Goal: Find specific page/section: Find specific page/section

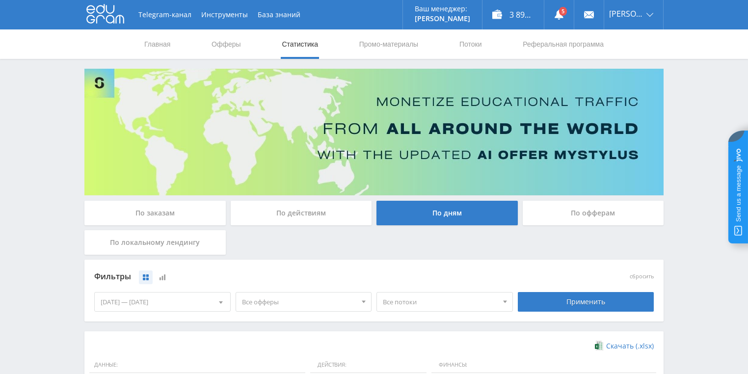
scroll to position [196, 0]
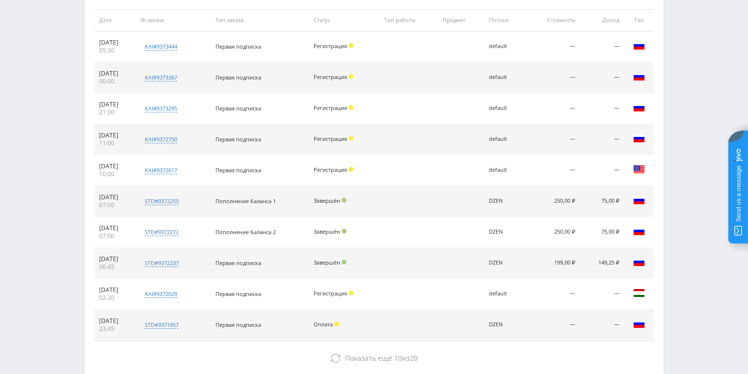
scroll to position [393, 0]
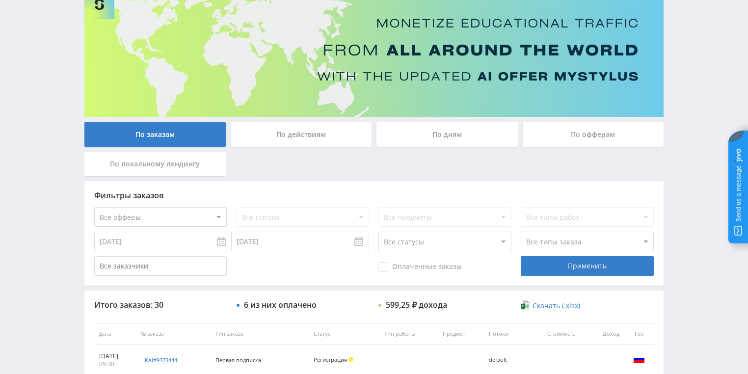
click at [299, 136] on div "По действиям" at bounding box center [301, 134] width 141 height 25
click at [0, 0] on input "По действиям" at bounding box center [0, 0] width 0 height 0
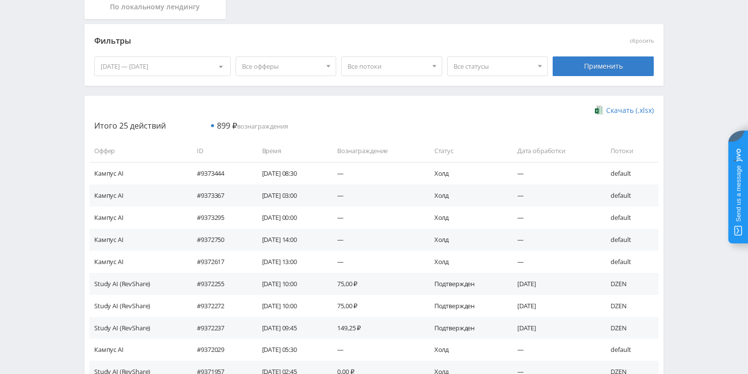
scroll to position [0, 0]
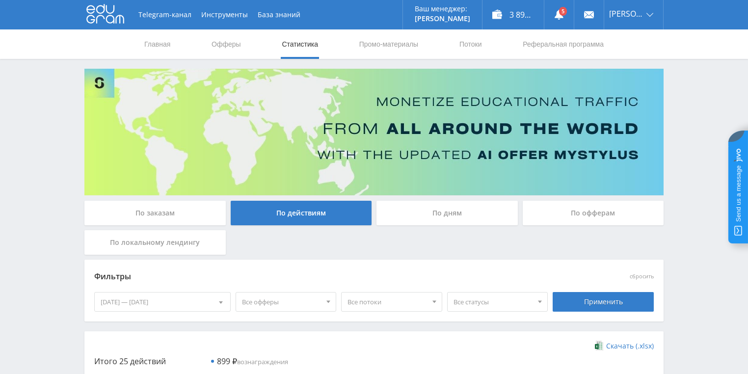
click at [291, 44] on link "Статистика" at bounding box center [300, 43] width 38 height 29
click at [423, 208] on div "По дням" at bounding box center [446, 213] width 141 height 25
click at [0, 0] on input "По дням" at bounding box center [0, 0] width 0 height 0
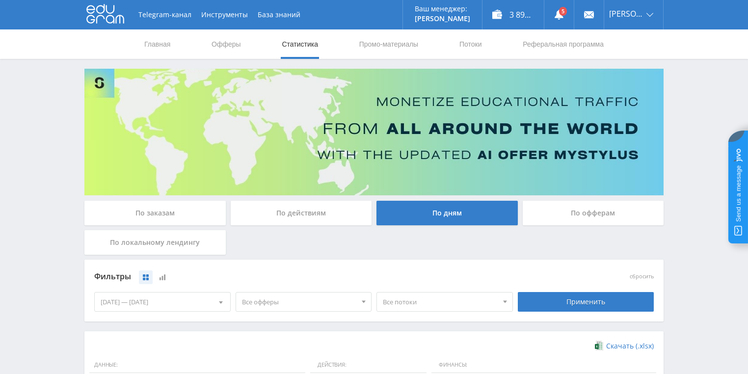
click at [295, 207] on div "По действиям" at bounding box center [301, 213] width 141 height 25
click at [0, 0] on input "По действиям" at bounding box center [0, 0] width 0 height 0
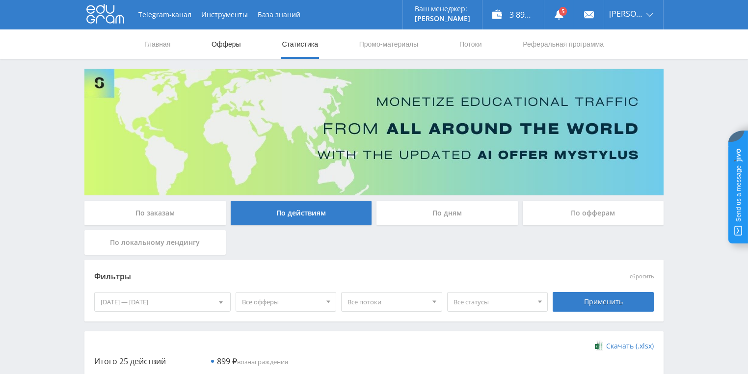
click at [233, 44] on link "Офферы" at bounding box center [226, 43] width 31 height 29
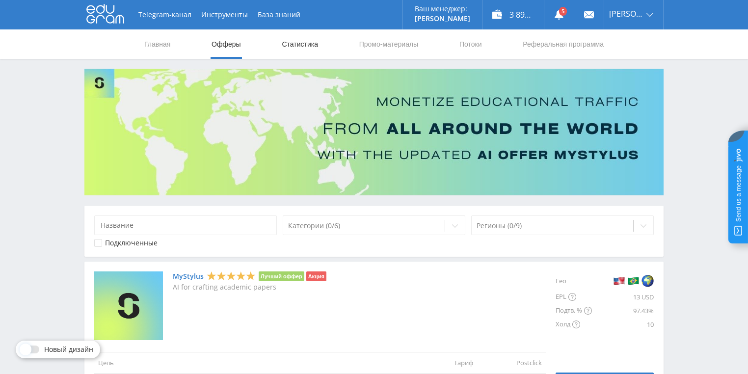
click at [304, 41] on link "Статистика" at bounding box center [300, 43] width 38 height 29
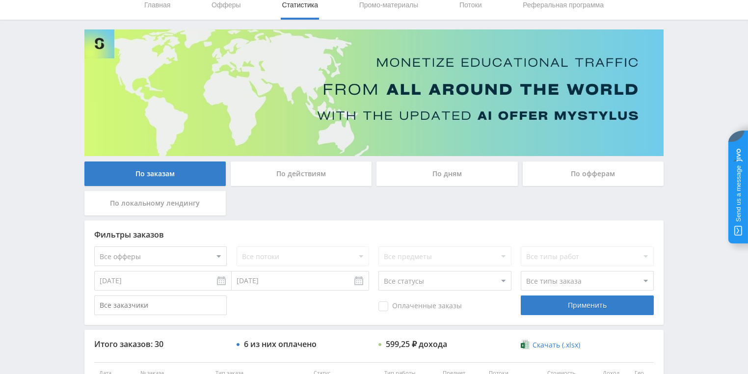
click at [294, 179] on div "По действиям" at bounding box center [301, 173] width 141 height 25
click at [0, 0] on input "По действиям" at bounding box center [0, 0] width 0 height 0
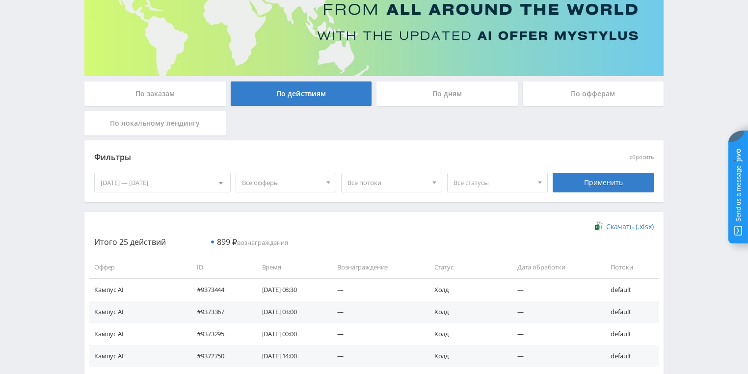
scroll to position [196, 0]
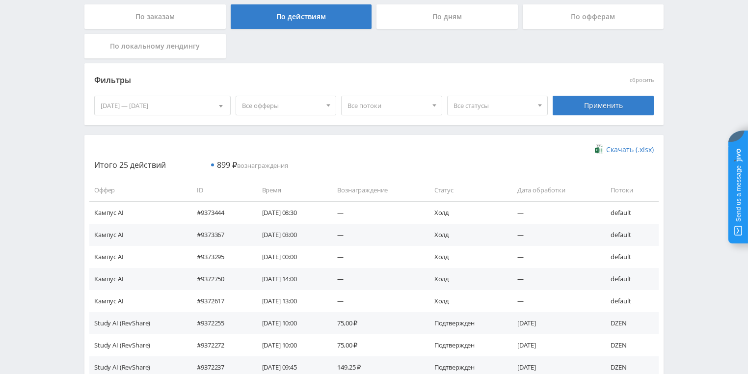
click at [445, 25] on div "По дням" at bounding box center [446, 16] width 141 height 25
click at [0, 0] on input "По дням" at bounding box center [0, 0] width 0 height 0
